Goal: Browse casually

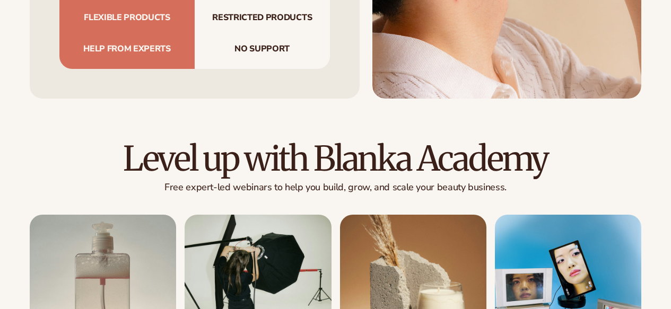
scroll to position [3791, 0]
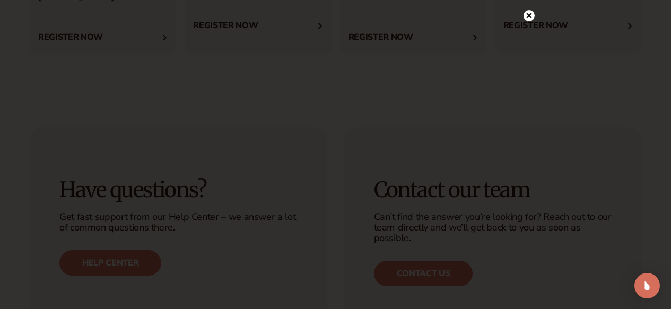
click at [527, 16] on circle at bounding box center [529, 15] width 11 height 11
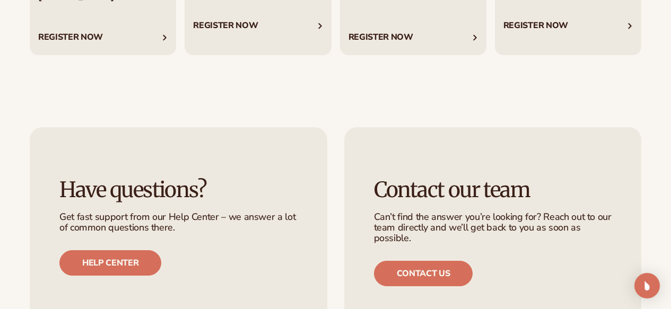
click at [490, 139] on div "Have questions? Get fast support from our Help Center – we answer a lot of comm…" at bounding box center [335, 232] width 671 height 269
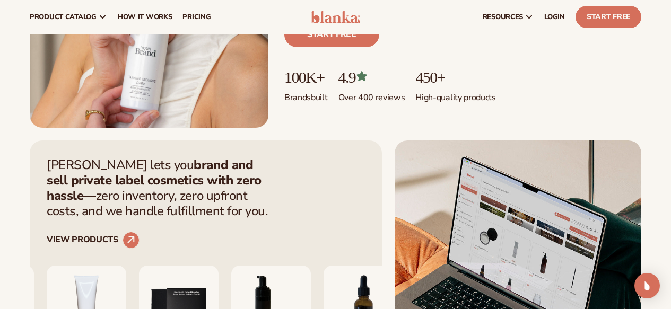
scroll to position [0, 0]
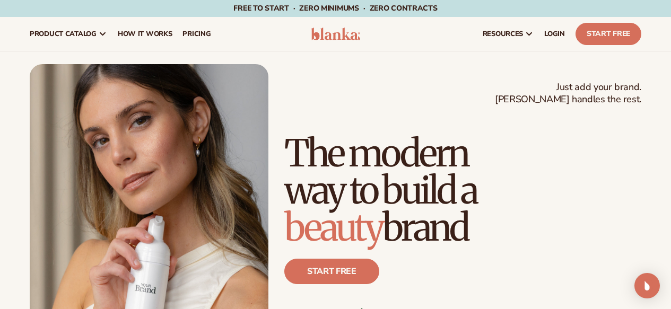
click at [331, 35] on img at bounding box center [336, 34] width 50 height 13
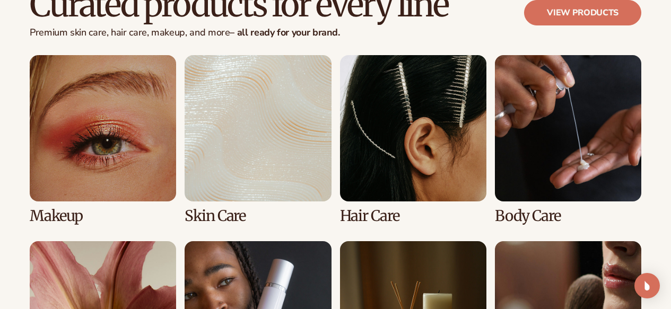
scroll to position [1992, 0]
